Goal: Task Accomplishment & Management: Manage account settings

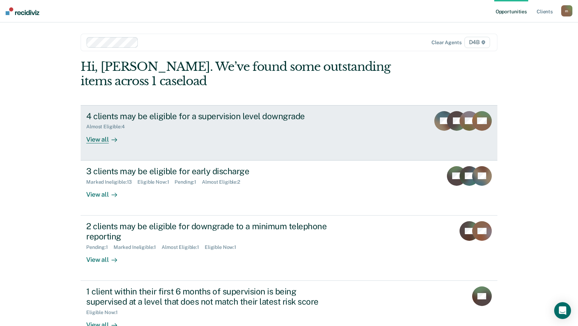
click at [109, 140] on div at bounding box center [113, 139] width 8 height 8
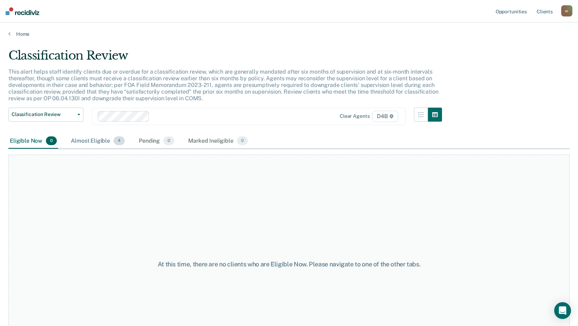
click at [105, 142] on div "Almost Eligible 4" at bounding box center [97, 140] width 57 height 15
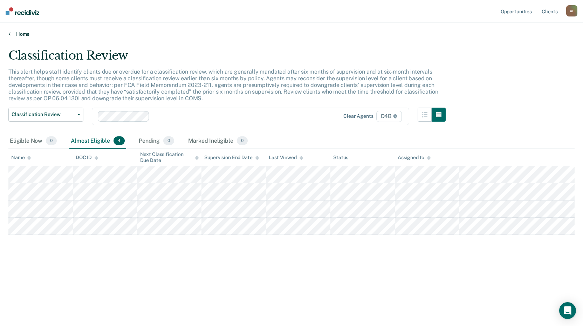
click at [22, 32] on link "Home" at bounding box center [291, 34] width 566 height 6
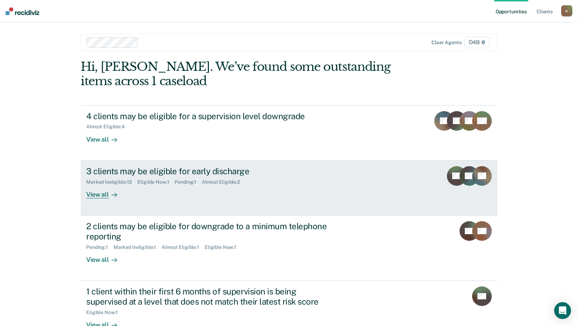
click at [101, 195] on div "View all" at bounding box center [105, 192] width 39 height 14
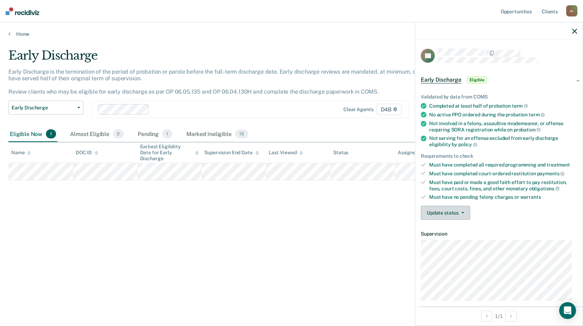
click at [453, 210] on button "Update status" at bounding box center [445, 213] width 49 height 14
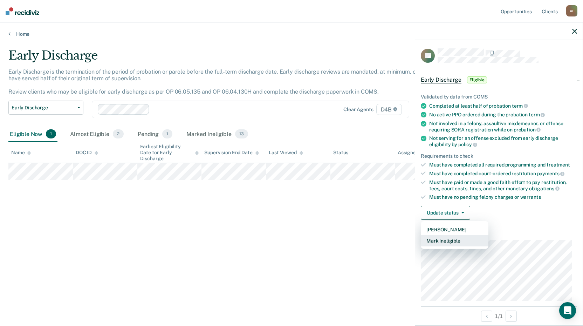
click at [440, 241] on button "Mark Ineligible" at bounding box center [455, 240] width 68 height 11
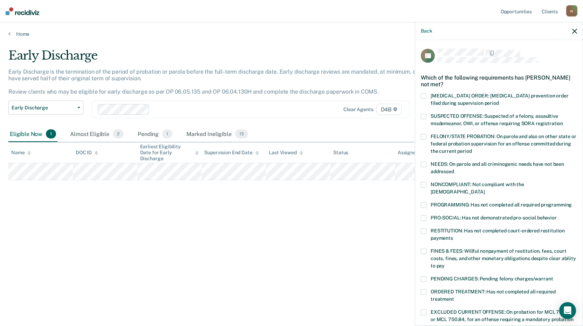
click at [424, 248] on span at bounding box center [424, 251] width 6 height 6
click at [444, 263] on input "FINES & FEES: Willful nonpayment of restitution, fees, court costs, fines, and …" at bounding box center [444, 263] width 0 height 0
click at [421, 202] on span at bounding box center [424, 205] width 6 height 6
click at [572, 202] on input "PROGRAMMING: Has not completed all required programming" at bounding box center [572, 202] width 0 height 0
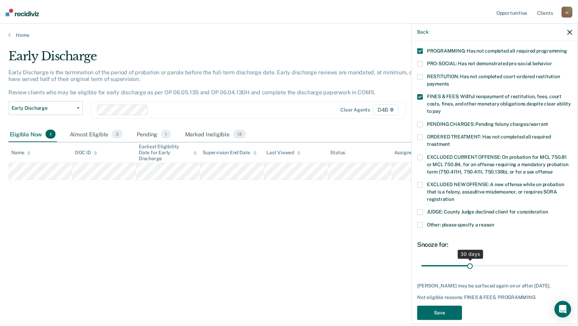
scroll to position [163, 0]
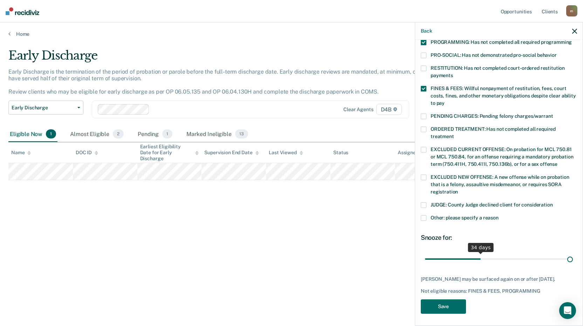
drag, startPoint x: 472, startPoint y: 249, endPoint x: 622, endPoint y: 250, distance: 149.9
type input "90"
click at [573, 253] on input "range" at bounding box center [499, 259] width 148 height 12
click at [434, 305] on button "Save" at bounding box center [443, 306] width 45 height 14
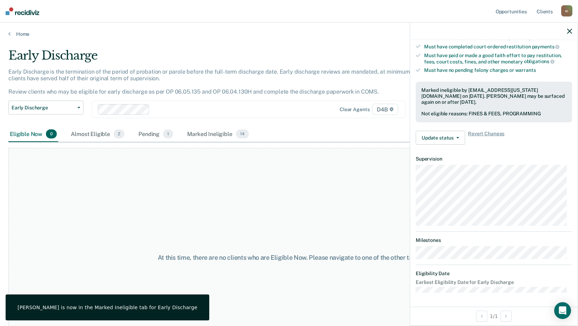
scroll to position [126, 0]
click at [96, 138] on div "Almost Eligible 2" at bounding box center [97, 133] width 56 height 15
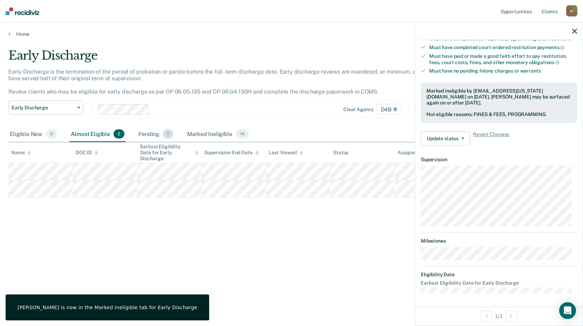
click at [163, 129] on div "Pending 1" at bounding box center [155, 133] width 37 height 15
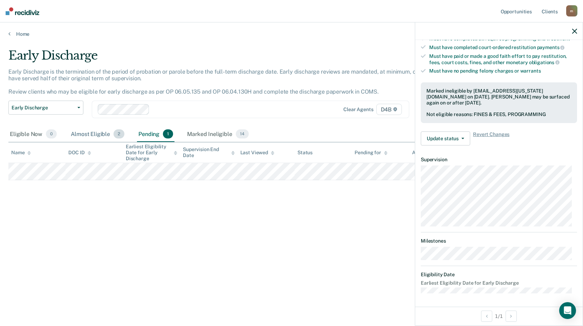
click at [95, 133] on div "Almost Eligible 2" at bounding box center [97, 133] width 56 height 15
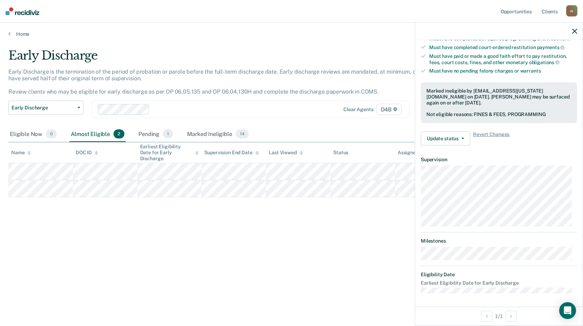
click at [572, 30] on icon "button" at bounding box center [574, 31] width 5 height 5
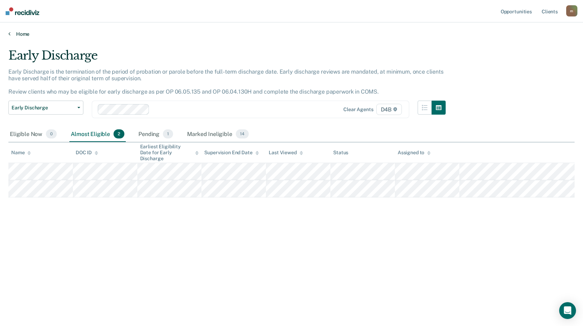
click at [23, 33] on link "Home" at bounding box center [291, 34] width 566 height 6
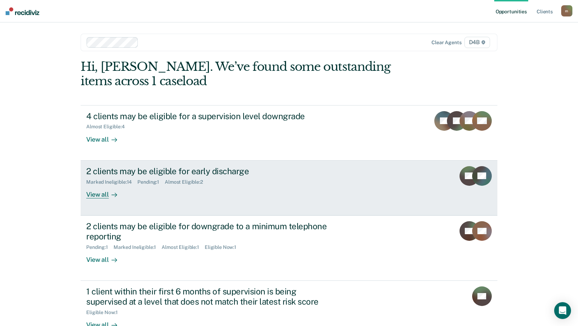
scroll to position [35, 0]
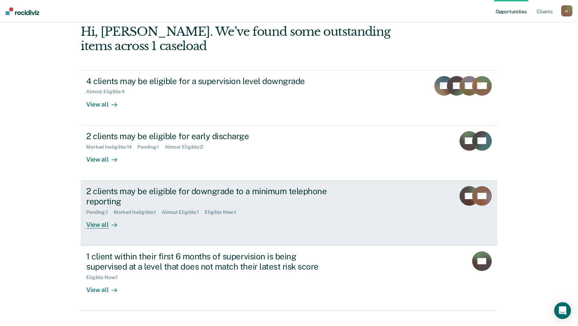
click at [102, 227] on div "View all" at bounding box center [105, 222] width 39 height 14
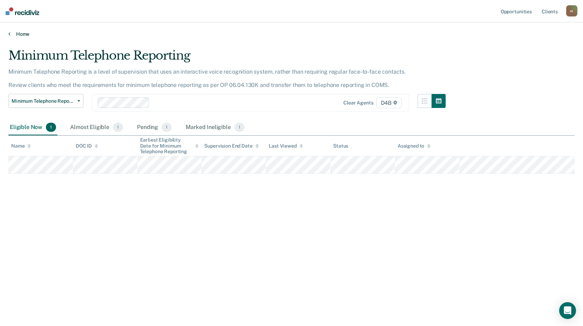
click at [23, 33] on link "Home" at bounding box center [291, 34] width 566 height 6
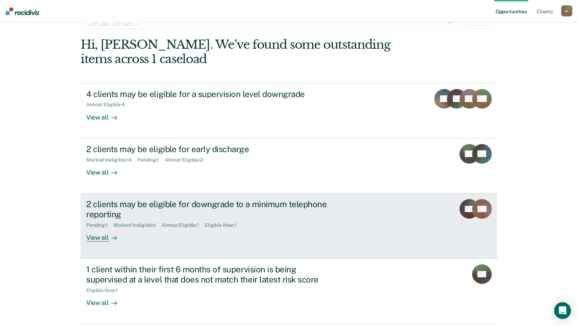
scroll to position [48, 0]
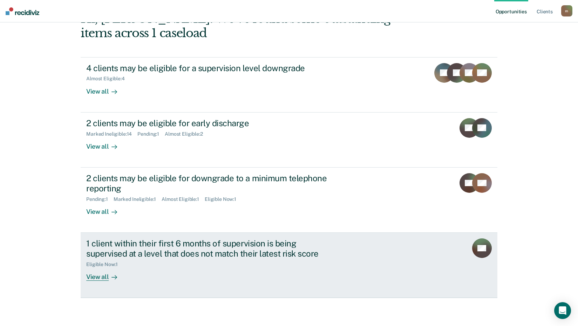
click at [111, 279] on icon at bounding box center [114, 277] width 6 height 6
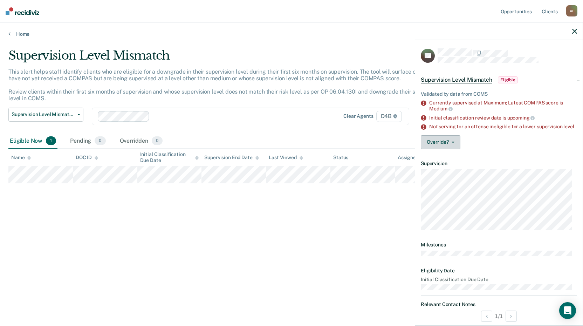
click at [449, 148] on button "Override?" at bounding box center [441, 142] width 40 height 14
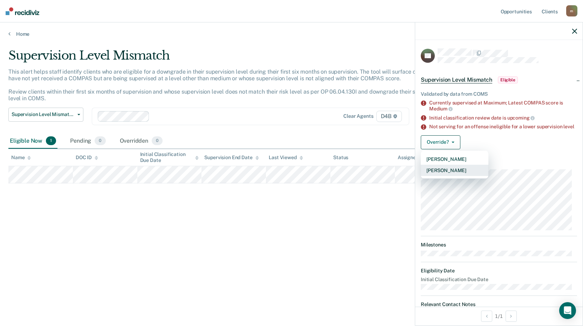
click at [462, 175] on button "[PERSON_NAME]" at bounding box center [455, 170] width 68 height 11
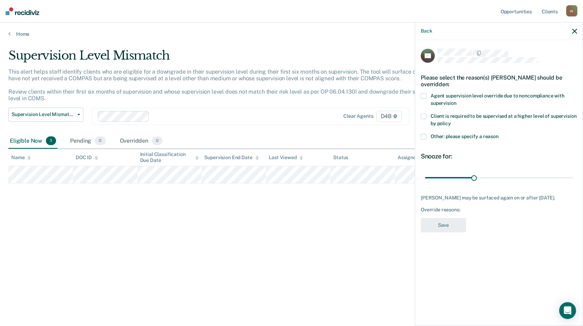
click at [425, 117] on span at bounding box center [424, 116] width 6 height 6
click at [451, 121] on input "Client is required to be supervised at a higher level of supervision by policy" at bounding box center [451, 121] width 0 height 0
click at [428, 136] on label "Other: please specify a reason" at bounding box center [499, 137] width 156 height 7
click at [498, 134] on input "Other: please specify a reason" at bounding box center [498, 134] width 0 height 0
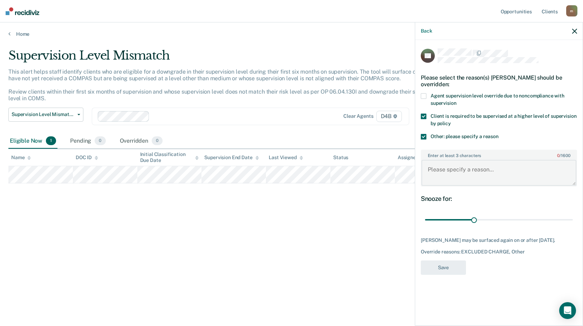
click at [481, 173] on textarea "Enter at least 3 characters 0 / 1600" at bounding box center [498, 173] width 155 height 26
type textarea "P"
type textarea "Pending felony charge/pending PV."
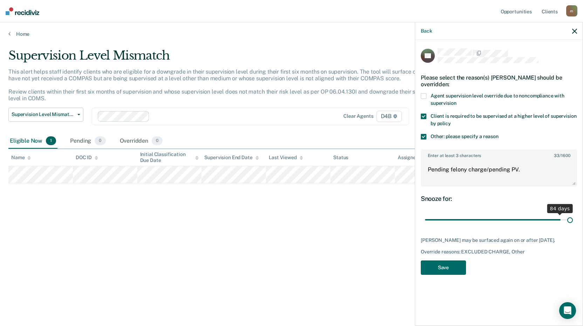
drag, startPoint x: 476, startPoint y: 218, endPoint x: 584, endPoint y: 210, distance: 108.5
type input "90"
click at [573, 214] on input "range" at bounding box center [499, 220] width 148 height 12
click at [450, 265] on button "Save" at bounding box center [443, 267] width 45 height 14
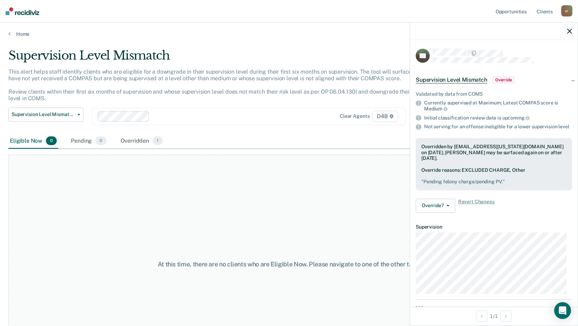
click at [255, 179] on div "At this time, there are no clients who are Eligible Now. Please navigate to one…" at bounding box center [288, 263] width 561 height 219
click at [567, 32] on icon "button" at bounding box center [569, 31] width 5 height 5
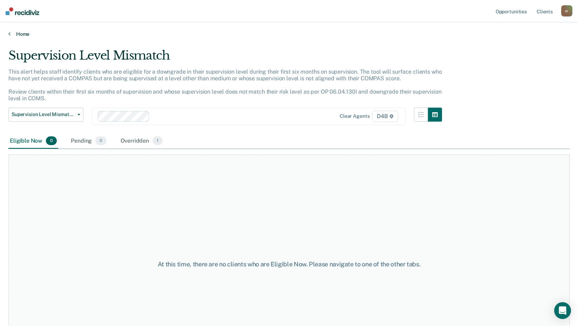
click at [17, 33] on link "Home" at bounding box center [288, 34] width 561 height 6
